Goal: Task Accomplishment & Management: Manage account settings

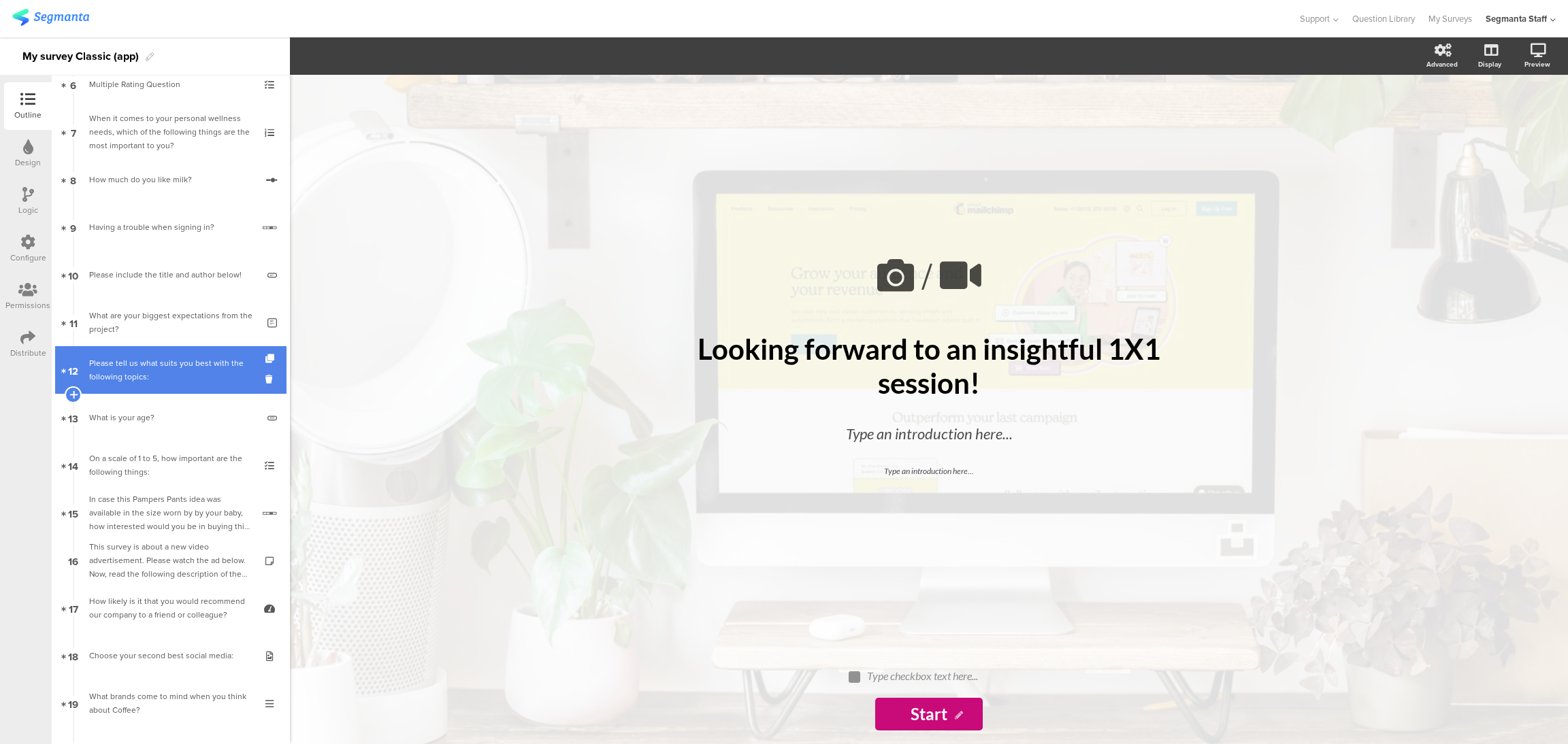
scroll to position [305, 0]
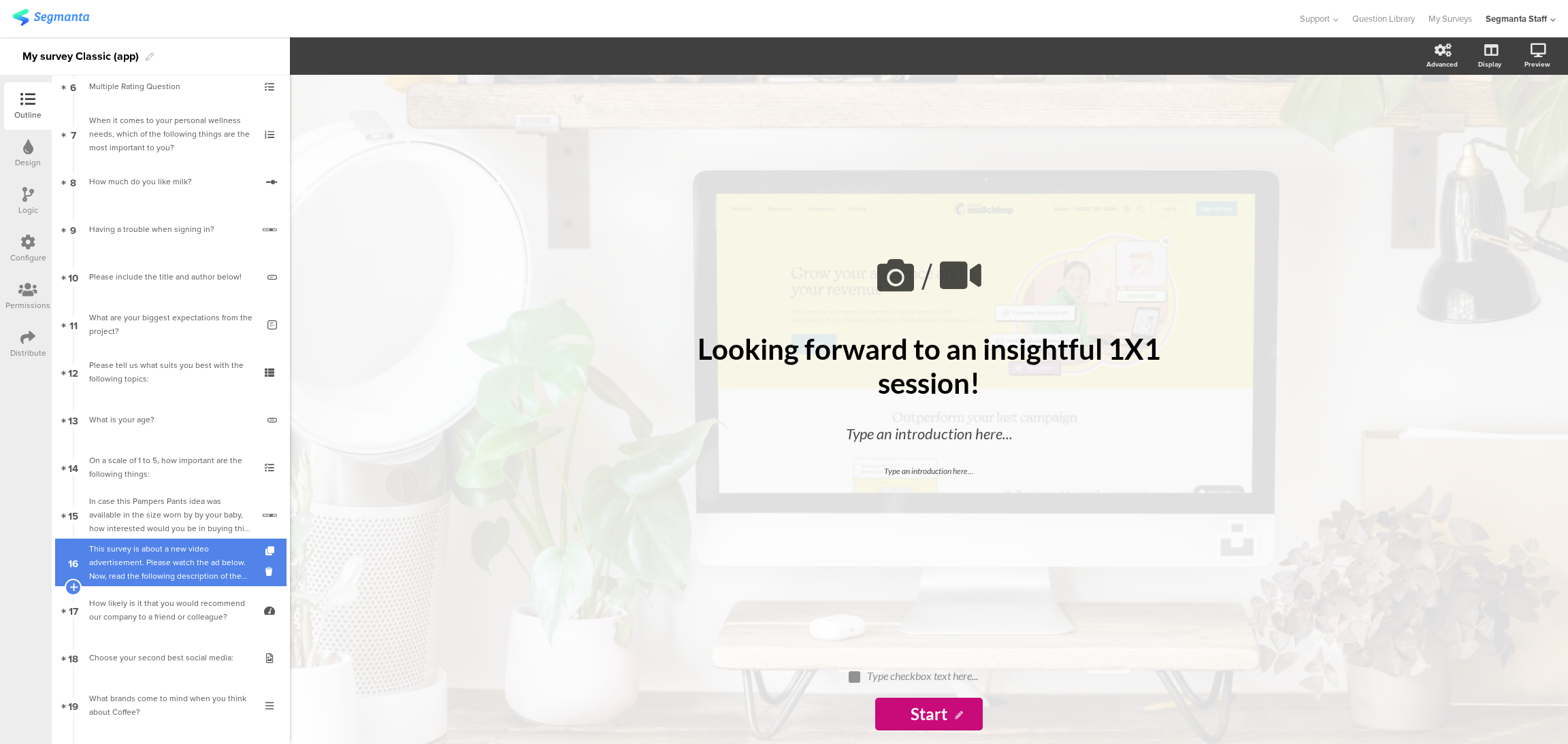
click at [158, 559] on div "This survey is about a new video advertisement. Please watch the ad below. Now,…" at bounding box center [170, 562] width 162 height 41
